Goal: Information Seeking & Learning: Learn about a topic

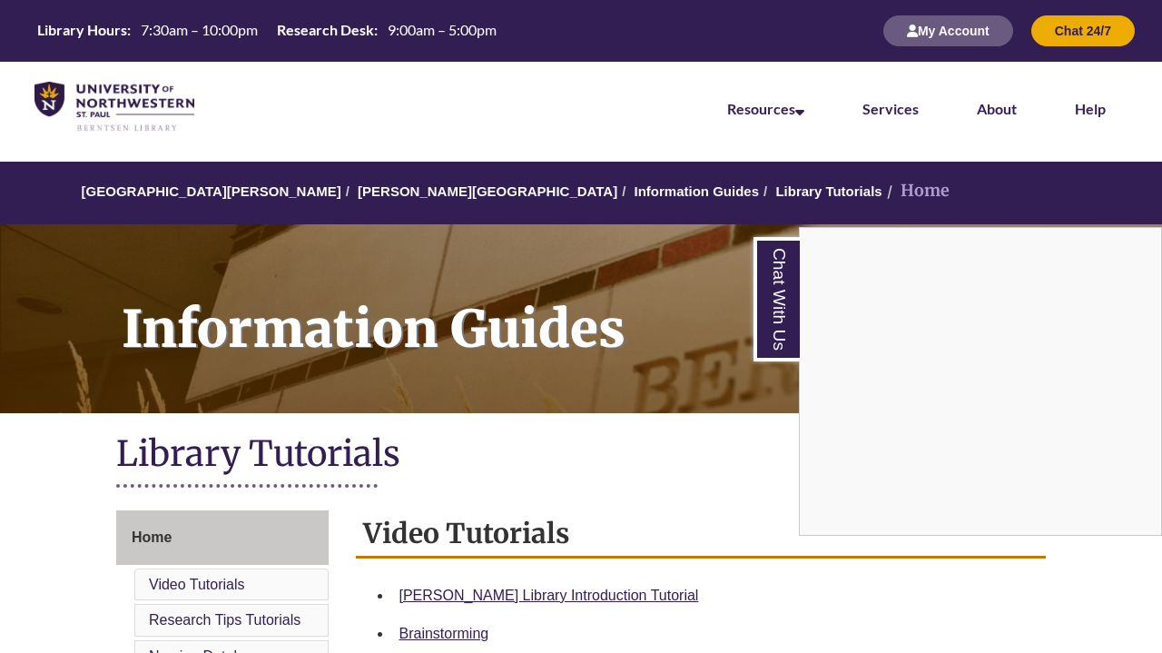
click at [924, 39] on div "Chat With Us" at bounding box center [581, 326] width 1162 height 653
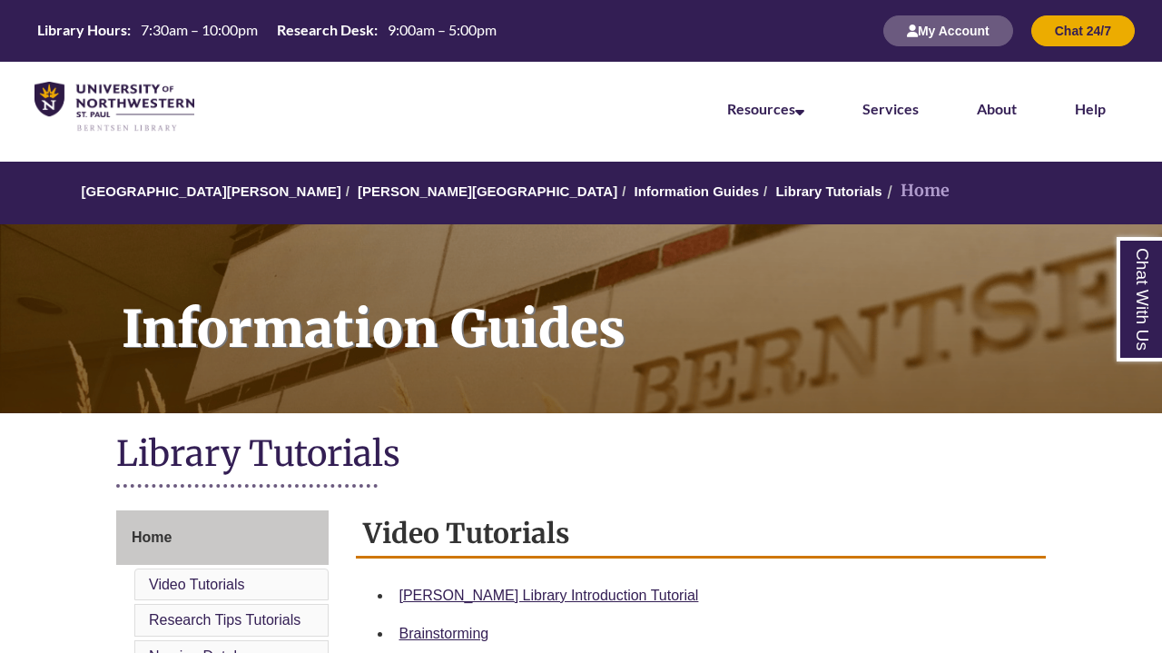
click at [943, 12] on div "My Account Chat 24/7" at bounding box center [1000, 31] width 270 height 62
click at [938, 34] on button "My Account" at bounding box center [948, 30] width 130 height 31
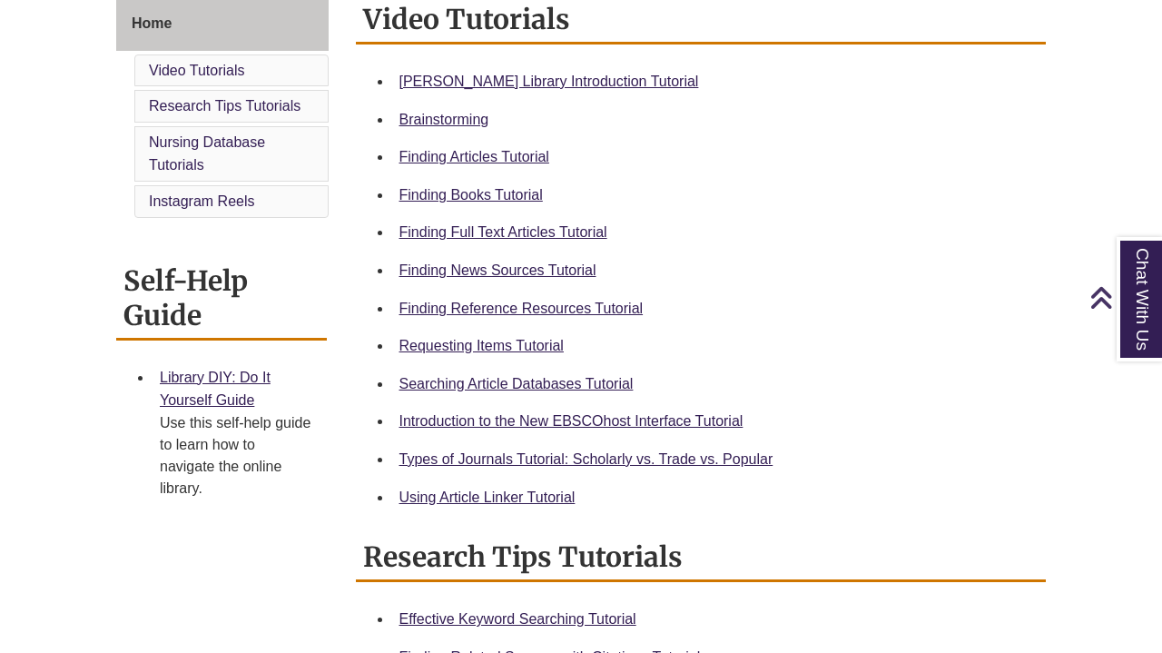
scroll to position [517, 0]
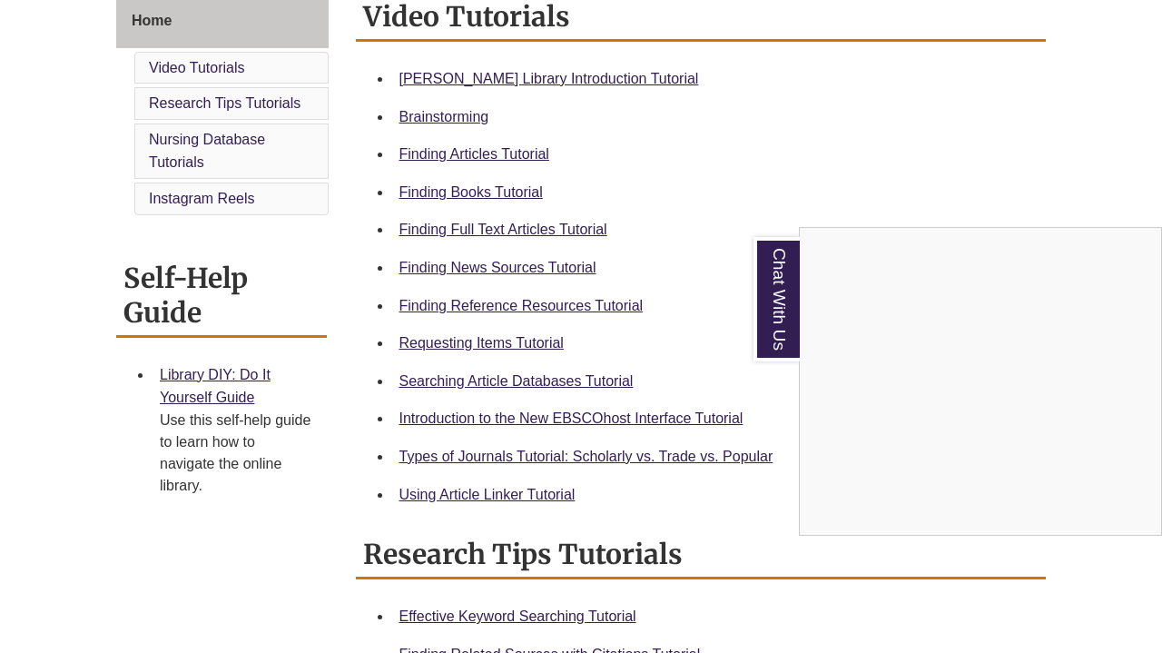
click at [480, 189] on div "Chat With Us" at bounding box center [581, 326] width 1162 height 653
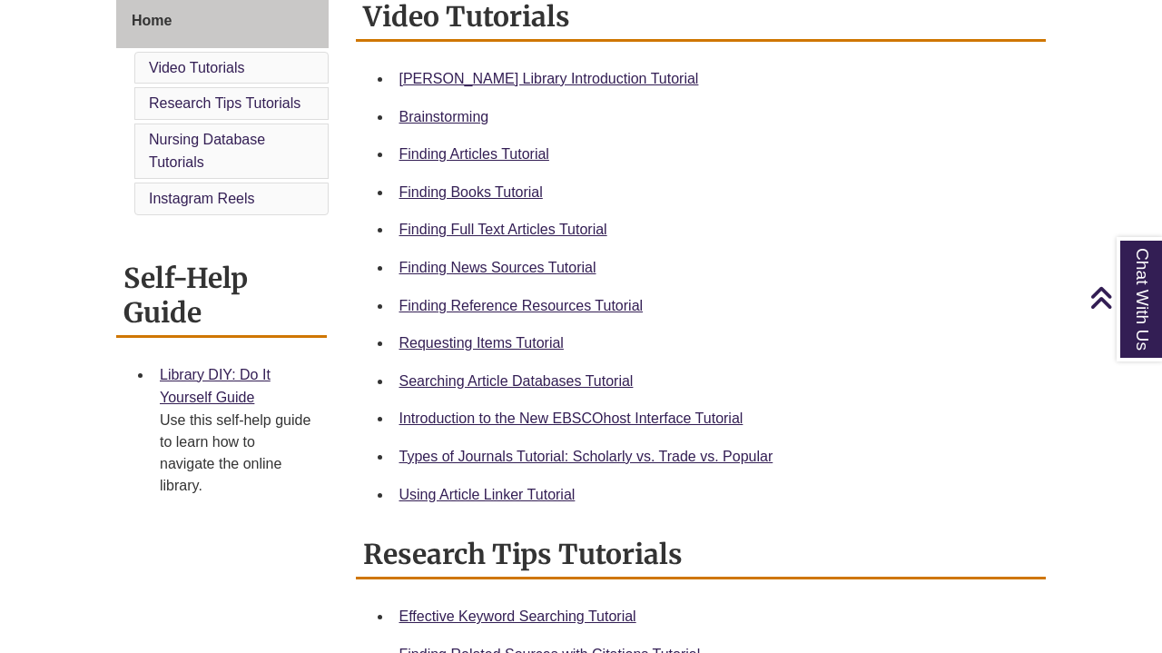
click at [480, 189] on link "Finding Books Tutorial" at bounding box center [471, 191] width 143 height 15
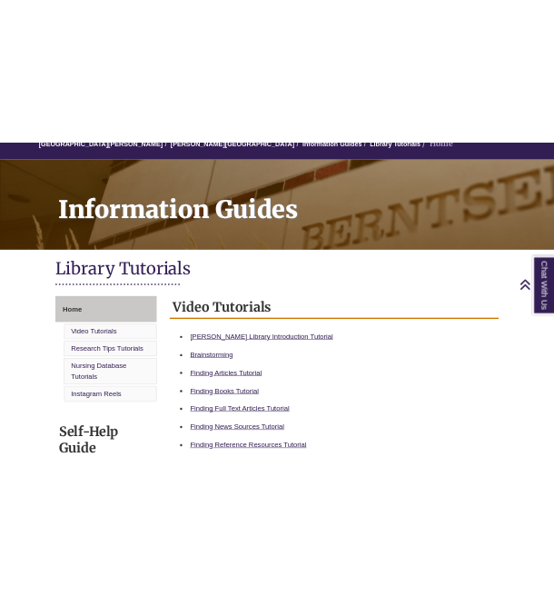
scroll to position [187, 0]
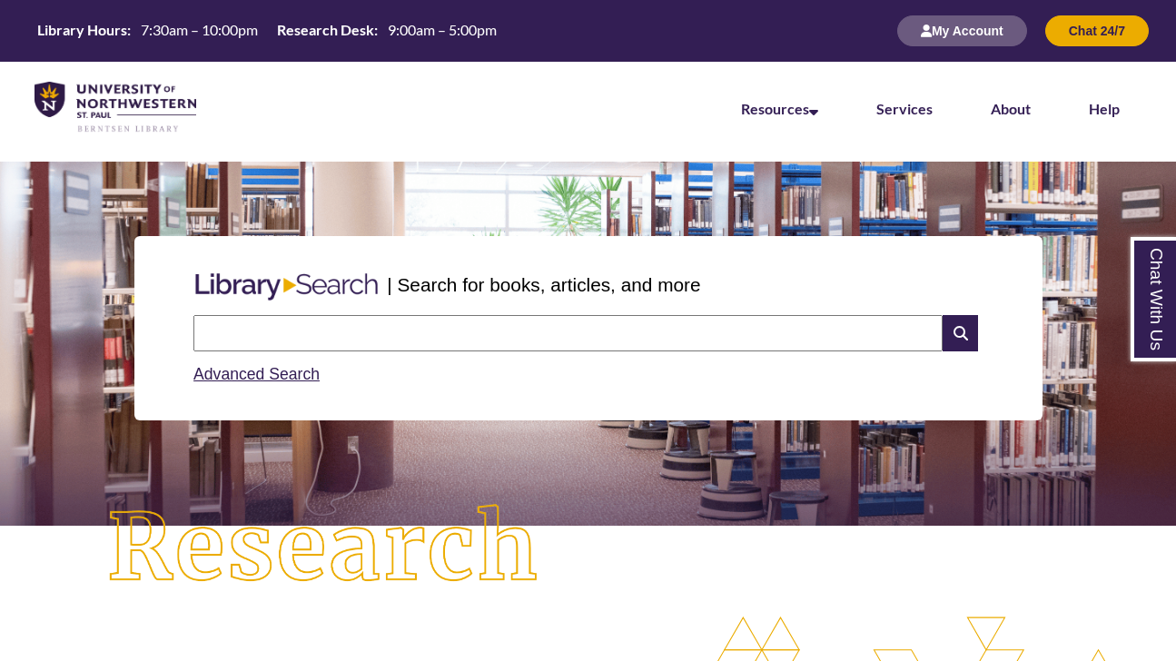
click at [355, 346] on input "text" at bounding box center [567, 333] width 749 height 36
type input "**********"
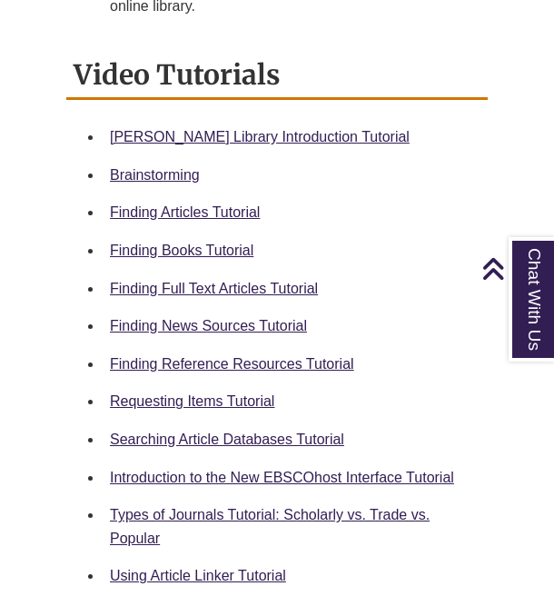
scroll to position [862, 0]
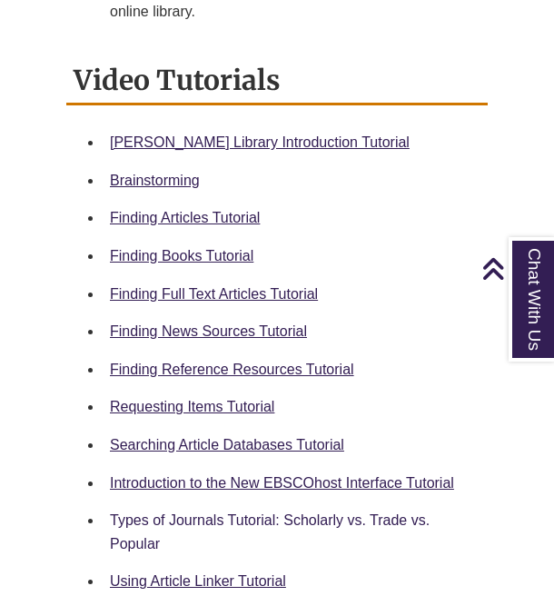
click at [259, 512] on link "Types of Journals Tutorial: Scholarly vs. Trade vs. Popular" at bounding box center [270, 531] width 320 height 39
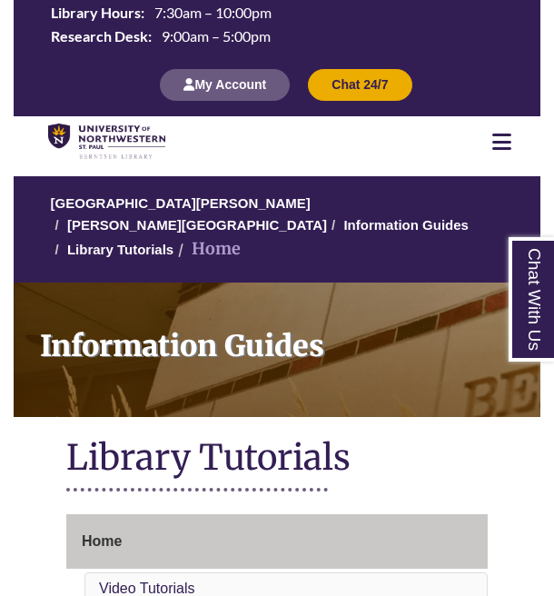
click at [504, 137] on icon at bounding box center [501, 142] width 19 height 22
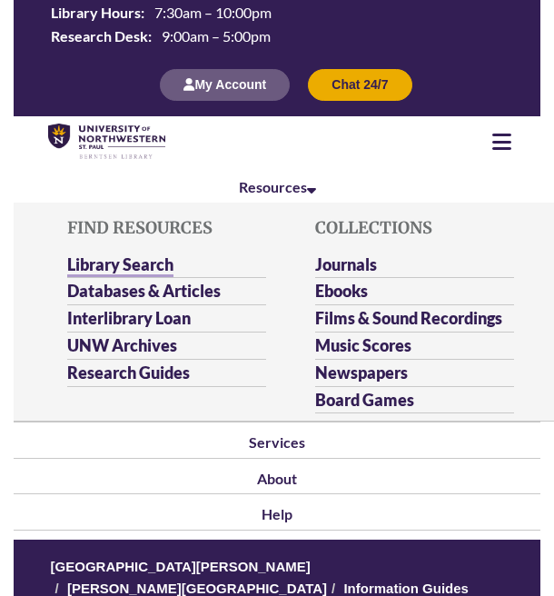
click at [164, 254] on link "Library Search" at bounding box center [120, 265] width 106 height 23
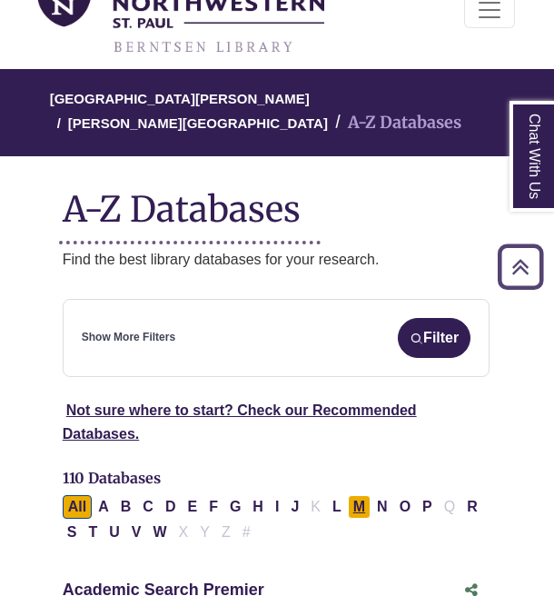
scroll to position [132, 5]
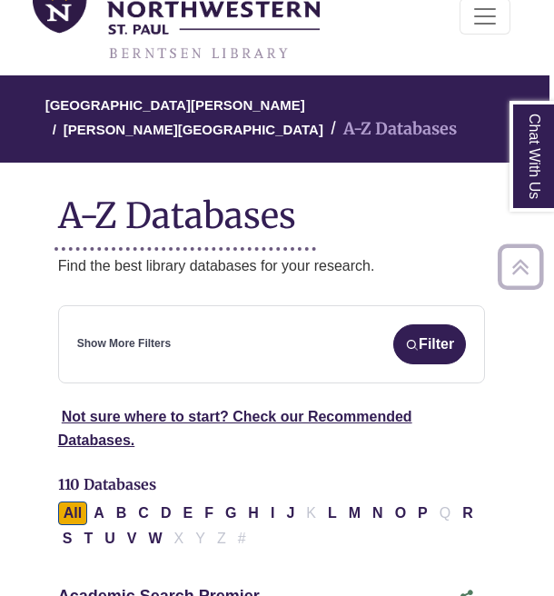
click at [219, 333] on div "Show More Filters Filter" at bounding box center [272, 344] width 390 height 40
click at [131, 335] on link "Show More Filters" at bounding box center [124, 343] width 94 height 17
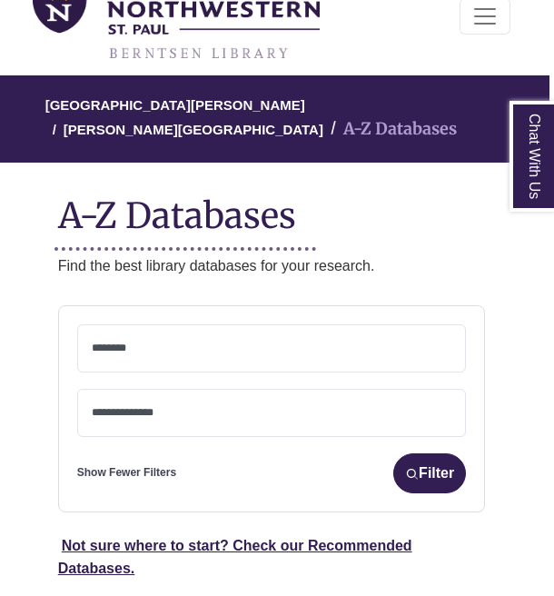
click at [347, 342] on textarea "Search" at bounding box center [272, 349] width 360 height 15
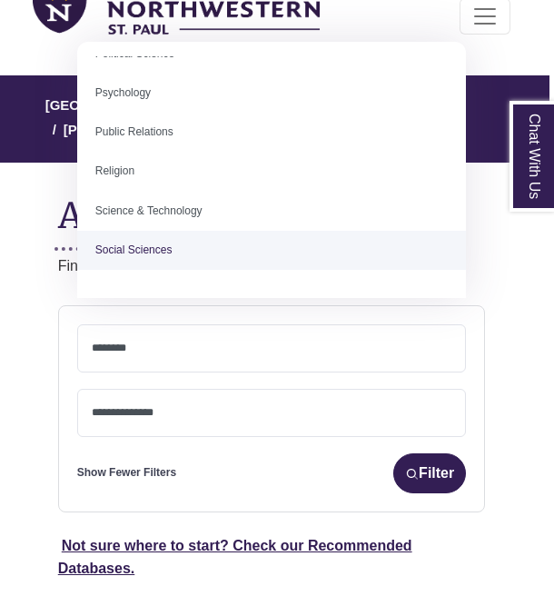
scroll to position [1433, 0]
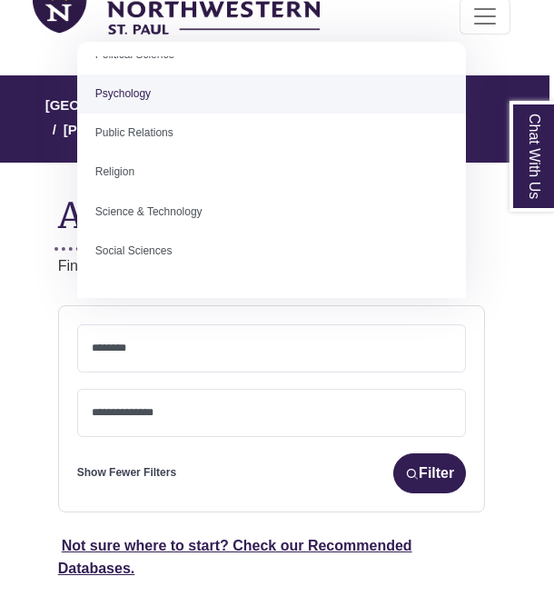
select select "*****"
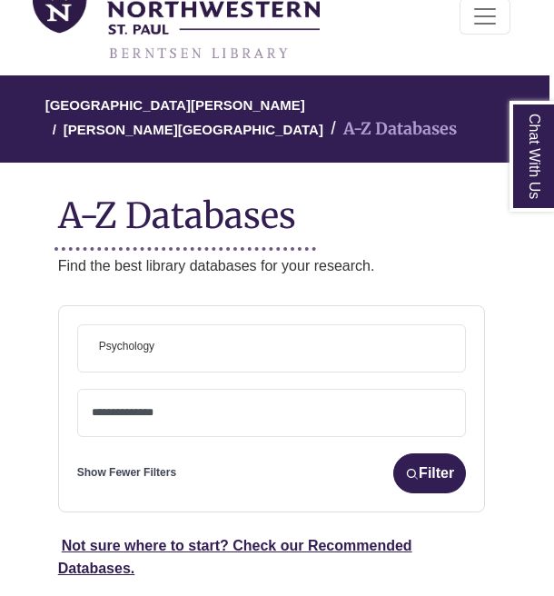
scroll to position [638, 0]
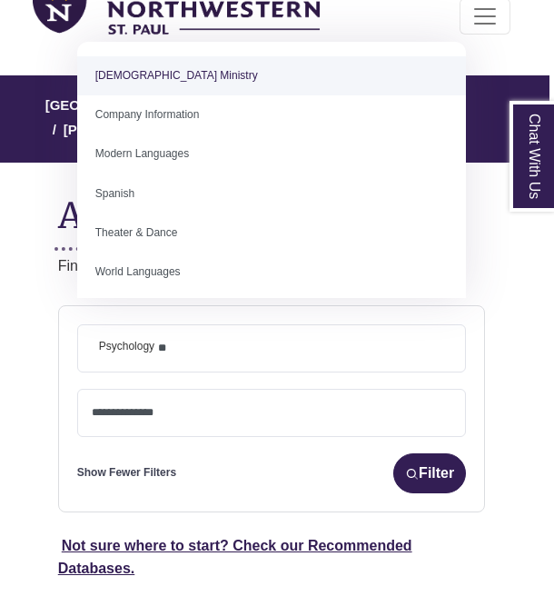
type textarea "*"
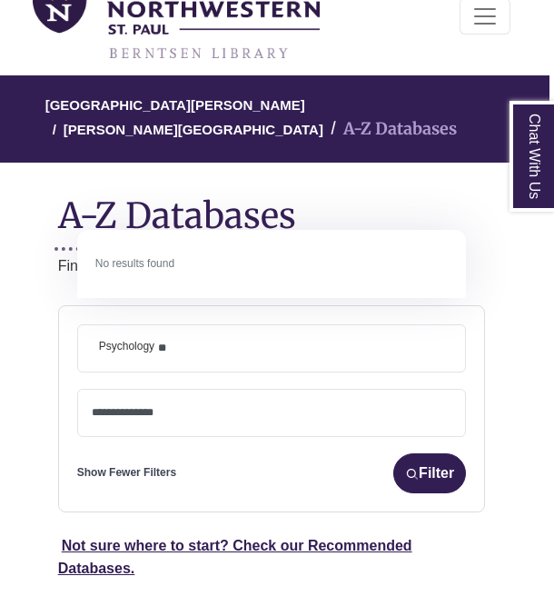
type textarea "*"
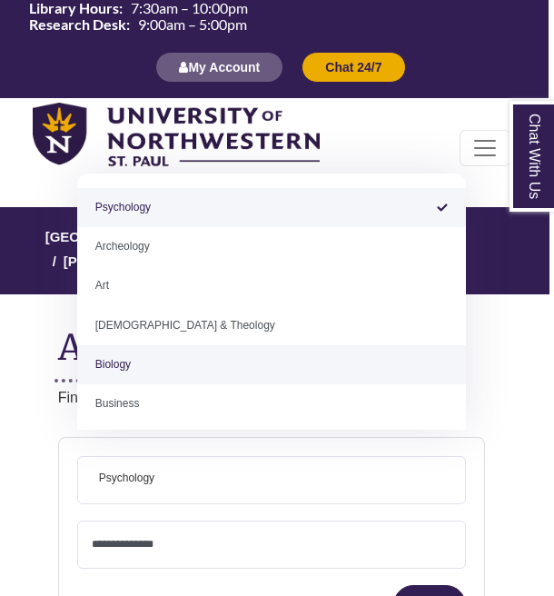
scroll to position [0, 5]
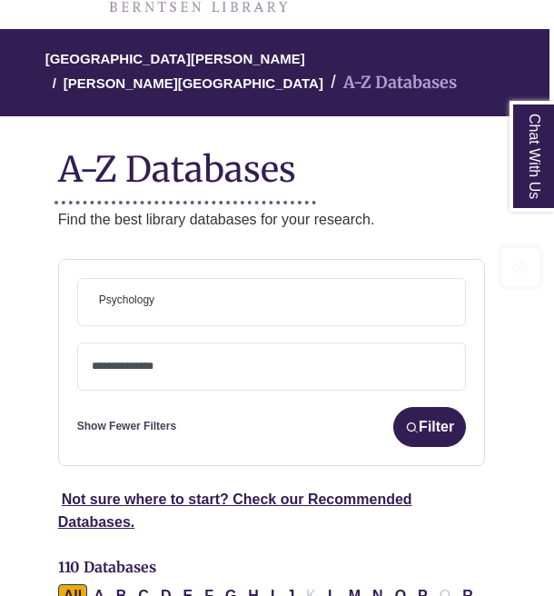
scroll to position [230, 5]
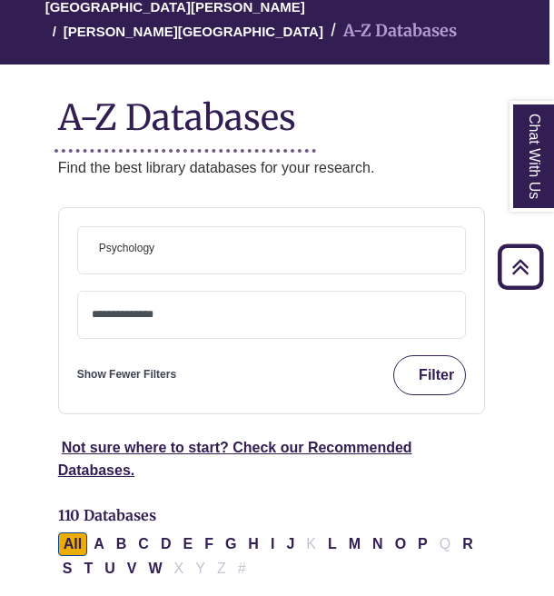
click at [443, 355] on button "Filter" at bounding box center [429, 375] width 73 height 40
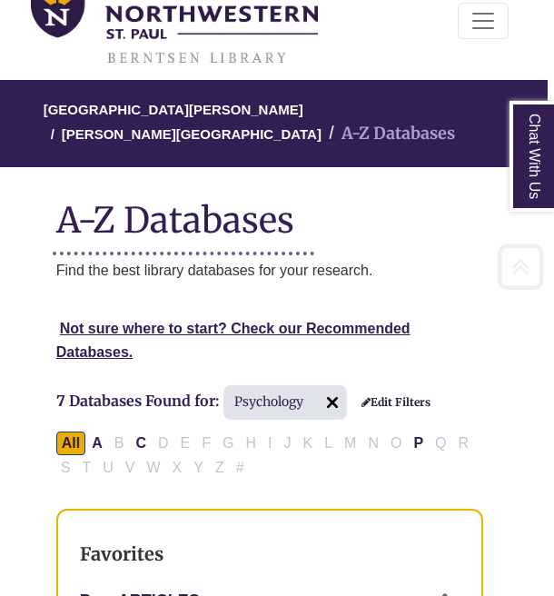
scroll to position [128, 6]
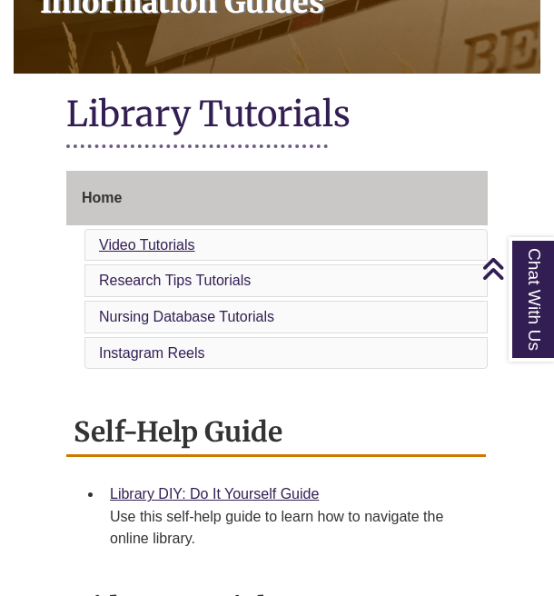
click at [179, 237] on link "Video Tutorials" at bounding box center [147, 244] width 96 height 15
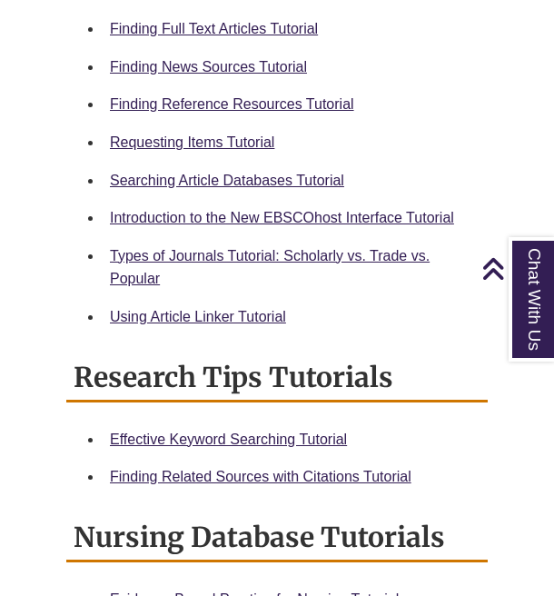
scroll to position [1129, 0]
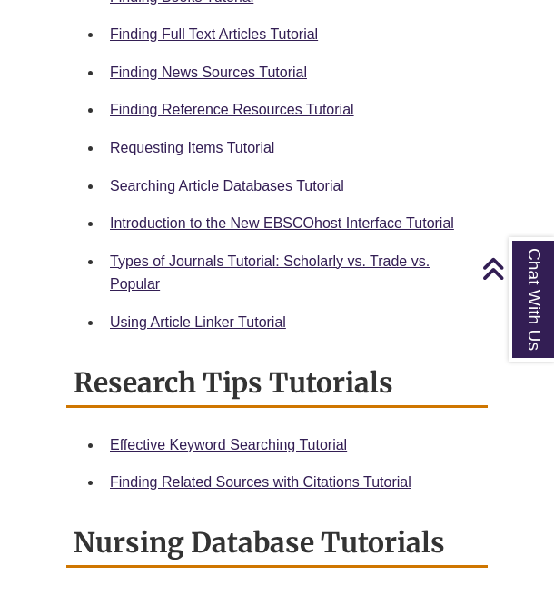
click at [275, 178] on link "Searching Article Databases Tutorial" at bounding box center [227, 185] width 234 height 15
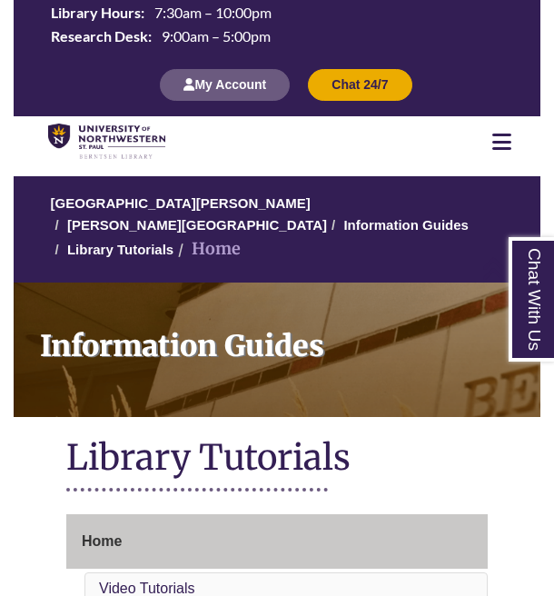
scroll to position [0, 0]
click at [498, 142] on icon at bounding box center [501, 142] width 19 height 22
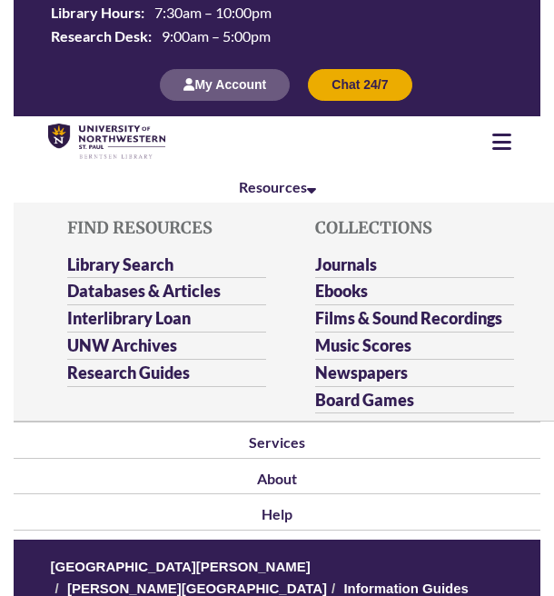
click at [183, 252] on li "Library Search" at bounding box center [166, 265] width 198 height 27
click at [186, 282] on link "Databases & Articles" at bounding box center [143, 292] width 153 height 23
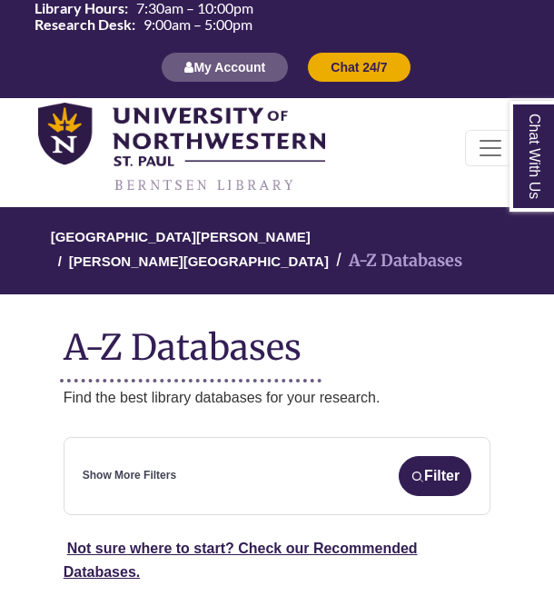
select select "Database Subject Filter"
select select "Database Types Filter"
select select "Database Subject Filter"
select select "Database Types Filter"
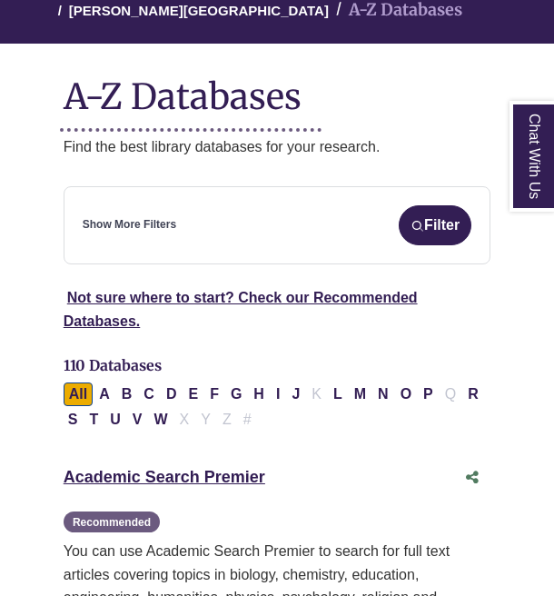
scroll to position [253, 0]
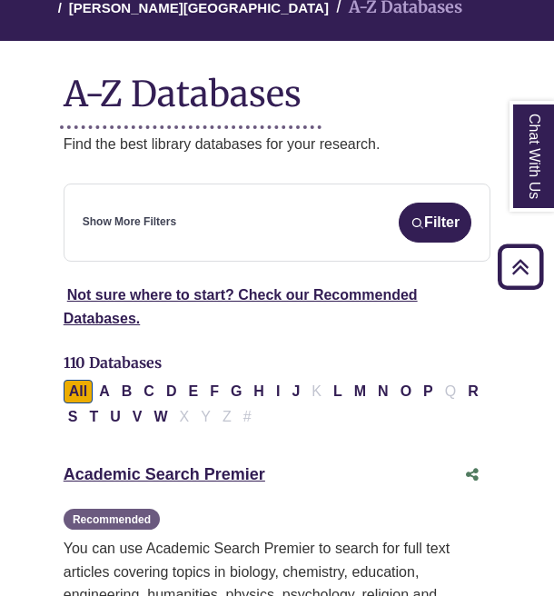
click at [117, 213] on link "Show More Filters" at bounding box center [130, 221] width 94 height 17
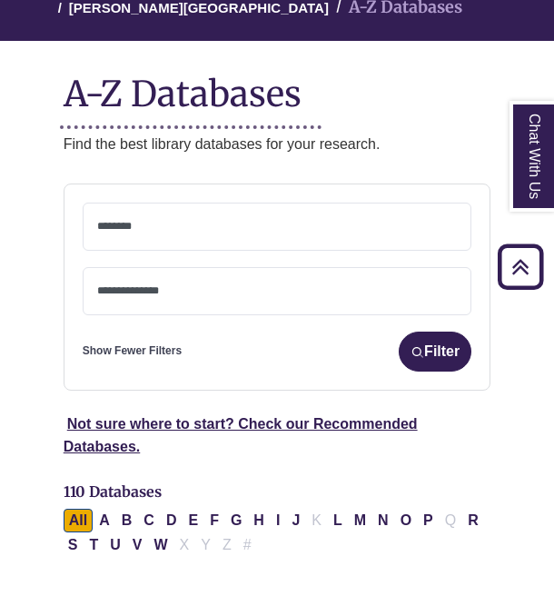
click at [132, 273] on span at bounding box center [277, 291] width 360 height 46
click at [163, 221] on textarea "Search" at bounding box center [277, 228] width 360 height 15
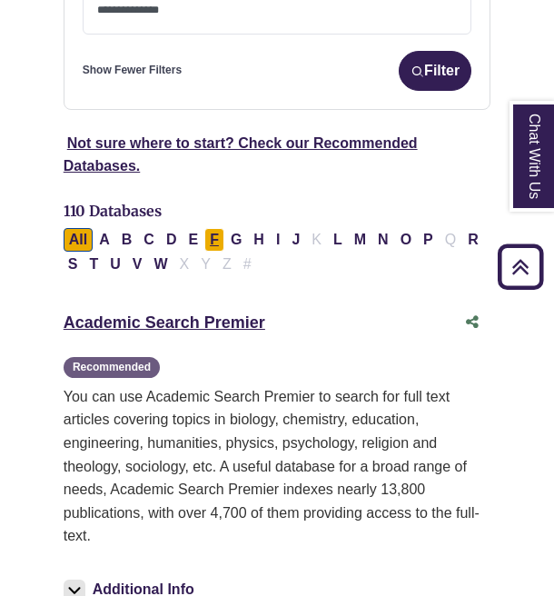
scroll to position [543, 0]
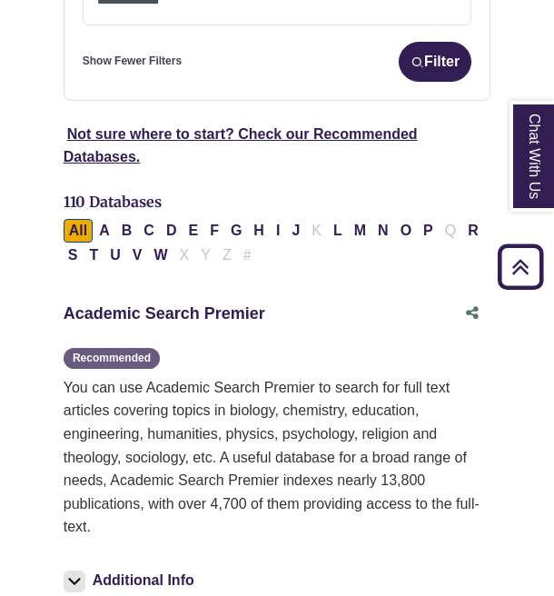
click at [217, 304] on link "Academic Search Premier This link opens in a new window" at bounding box center [165, 313] width 202 height 18
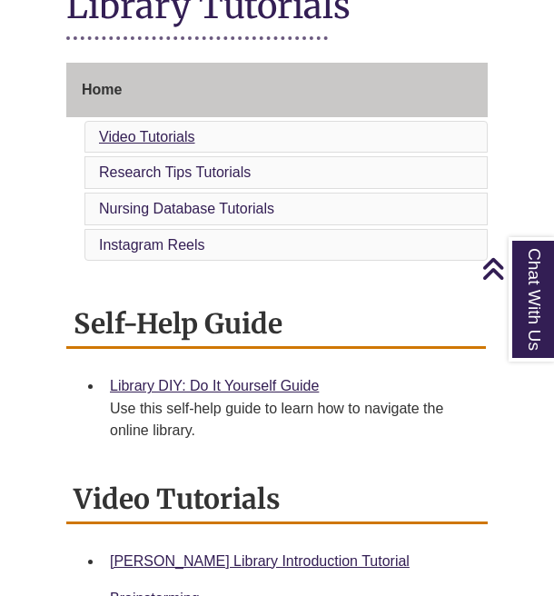
click at [155, 129] on link "Video Tutorials" at bounding box center [147, 136] width 96 height 15
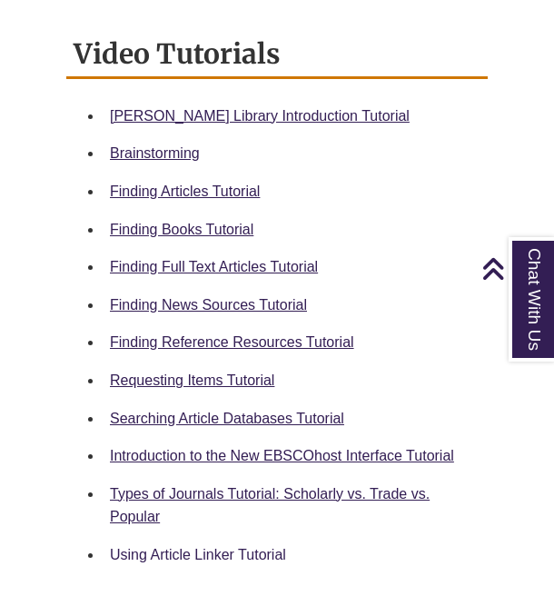
click at [149, 547] on link "Using Article Linker Tutorial" at bounding box center [198, 554] width 176 height 15
